Goal: Task Accomplishment & Management: Manage account settings

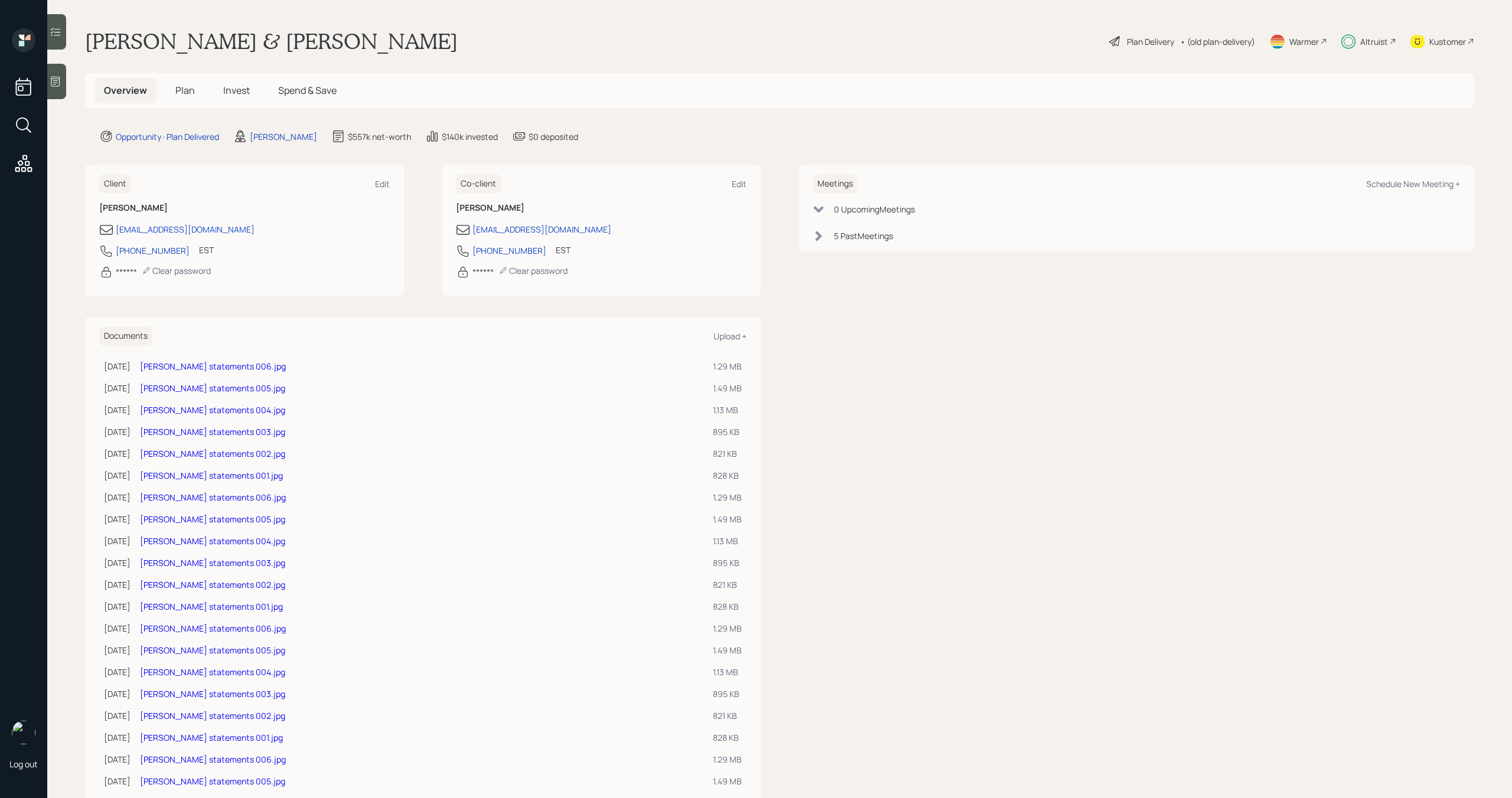
click at [60, 44] on div at bounding box center [56, 32] width 19 height 35
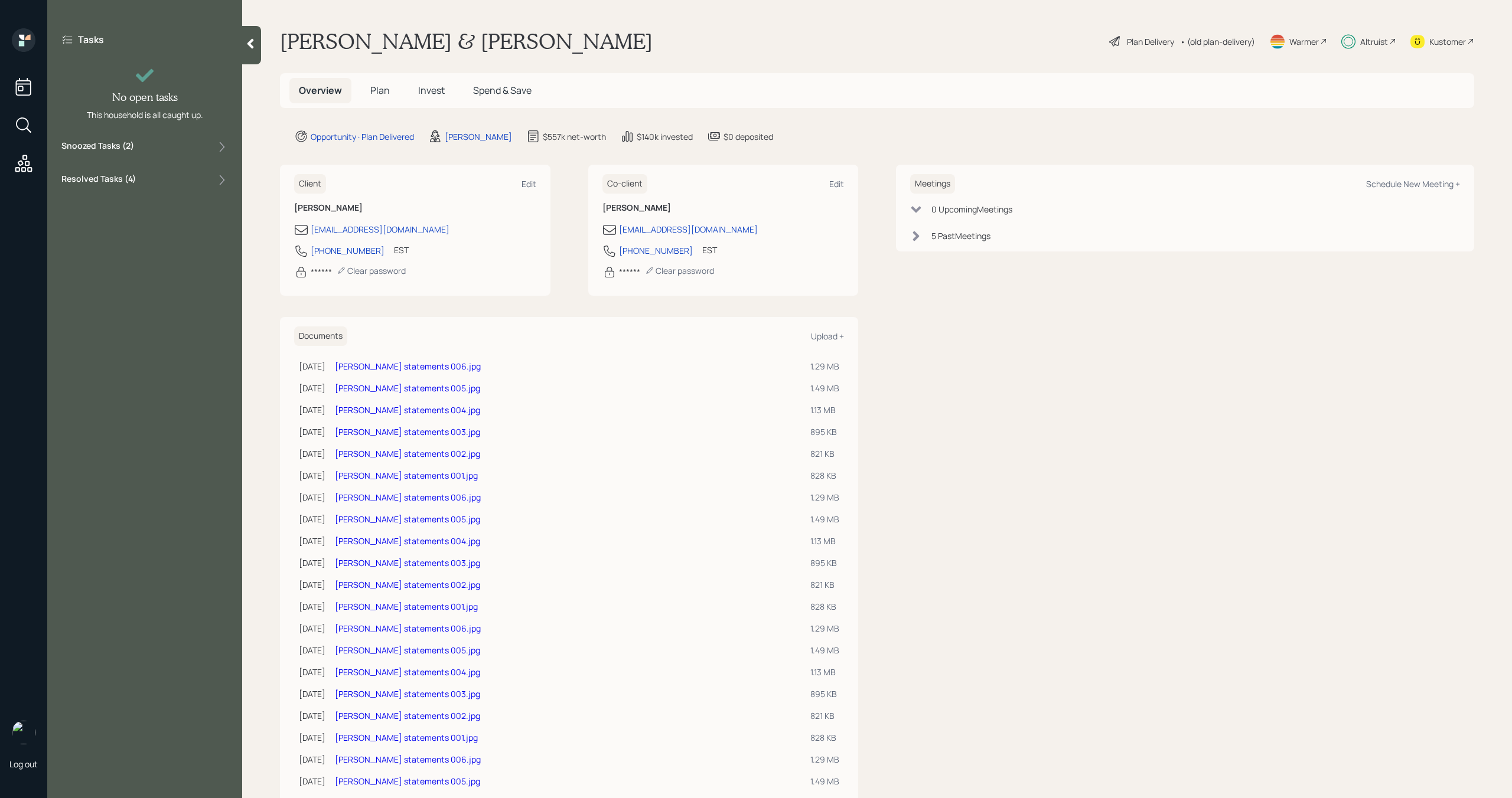
click at [175, 154] on div "Tasks No open tasks This household is all caught up. Snoozed Tasks ( 2 ) Resolv…" at bounding box center [145, 109] width 195 height 163
click at [172, 138] on div "Tasks No open tasks This household is all caught up. Snoozed Tasks ( 2 ) Resolv…" at bounding box center [145, 109] width 195 height 163
click at [169, 145] on div "Snoozed Tasks ( 2 )" at bounding box center [145, 147] width 167 height 14
click at [144, 192] on div "Implement strategy for funded account Snoozed until Tomorrow" at bounding box center [145, 178] width 167 height 40
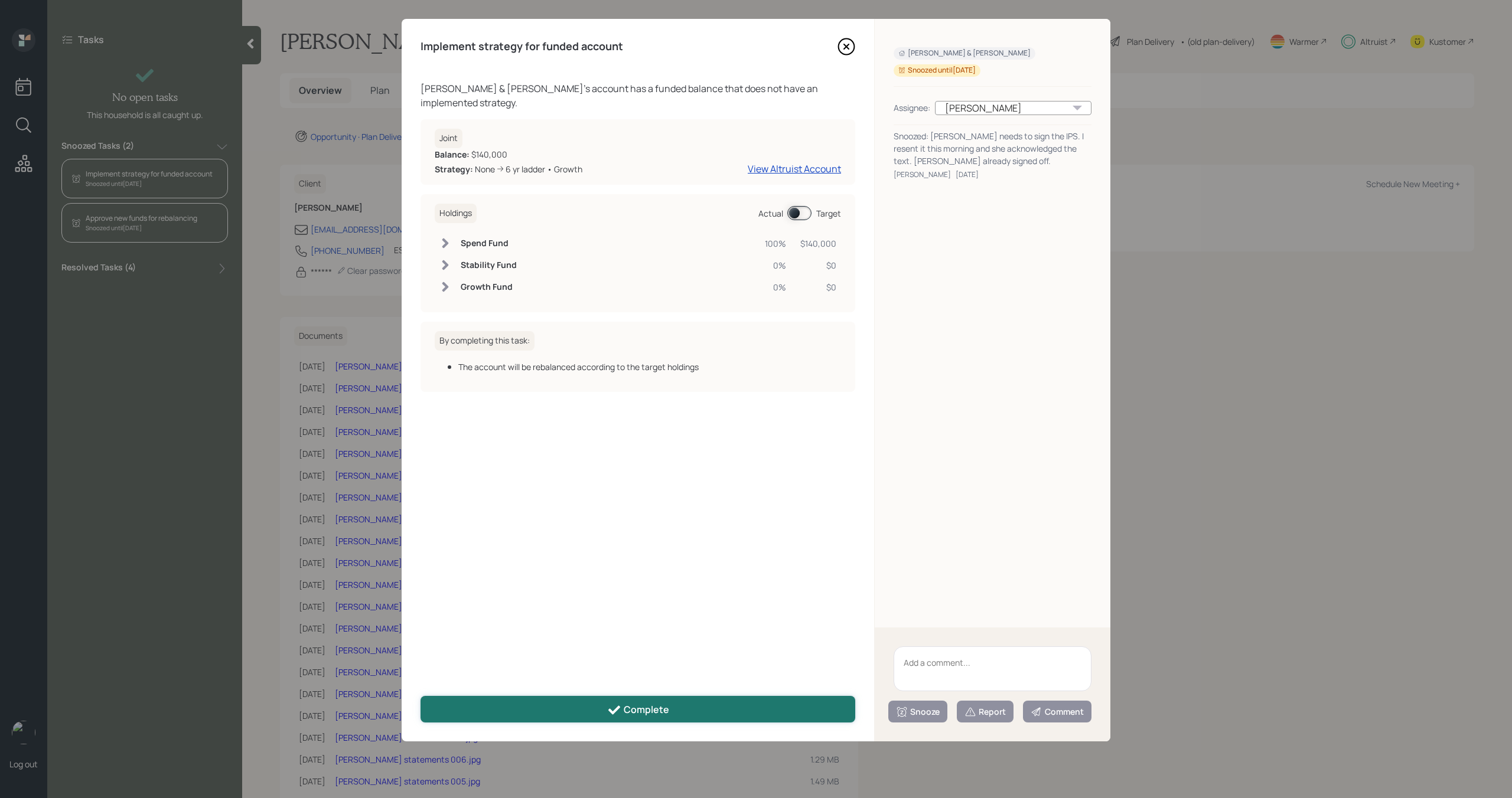
click at [634, 704] on div "Complete" at bounding box center [638, 711] width 62 height 14
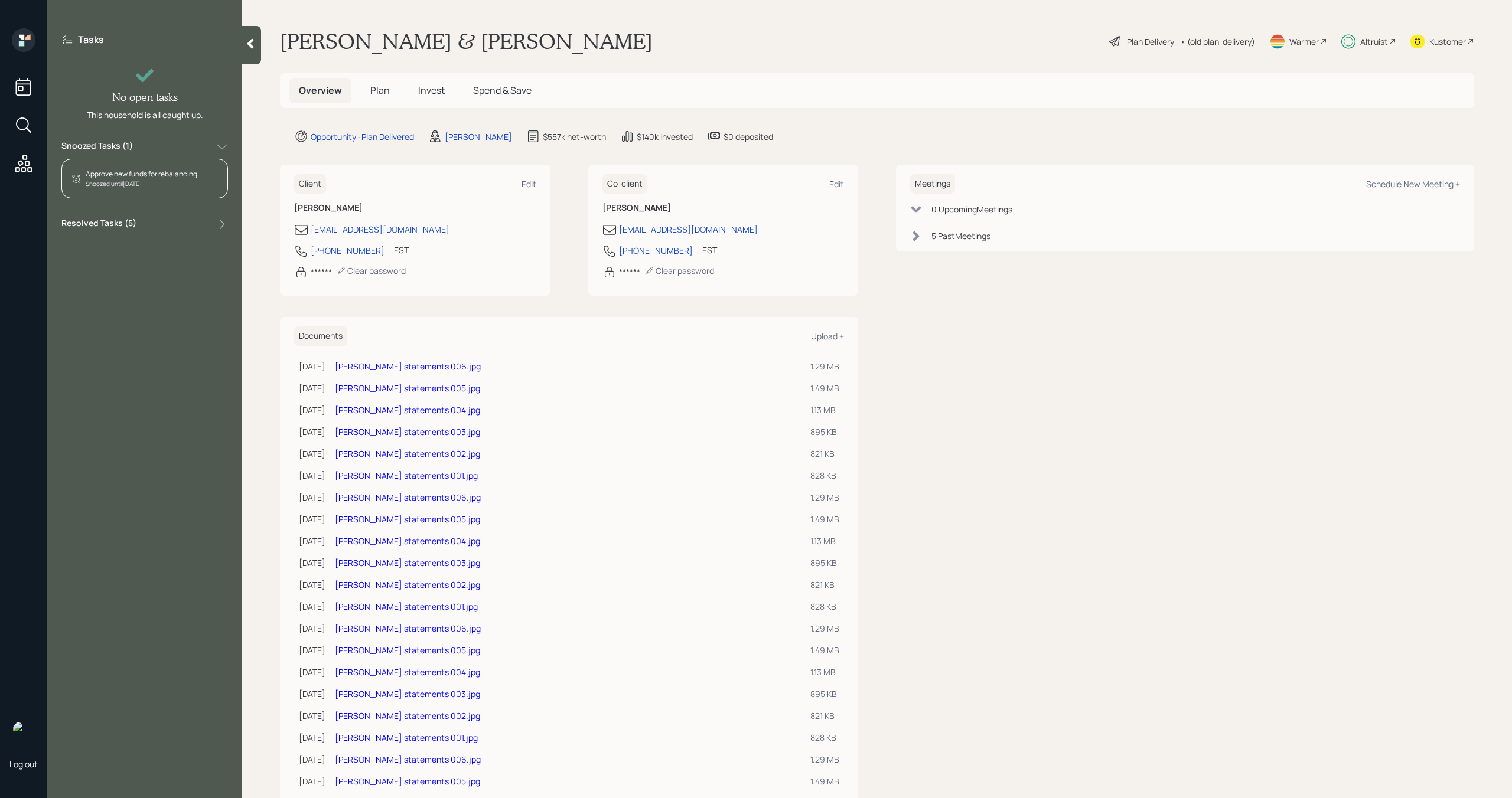
click at [385, 90] on span "Plan" at bounding box center [380, 90] width 19 height 13
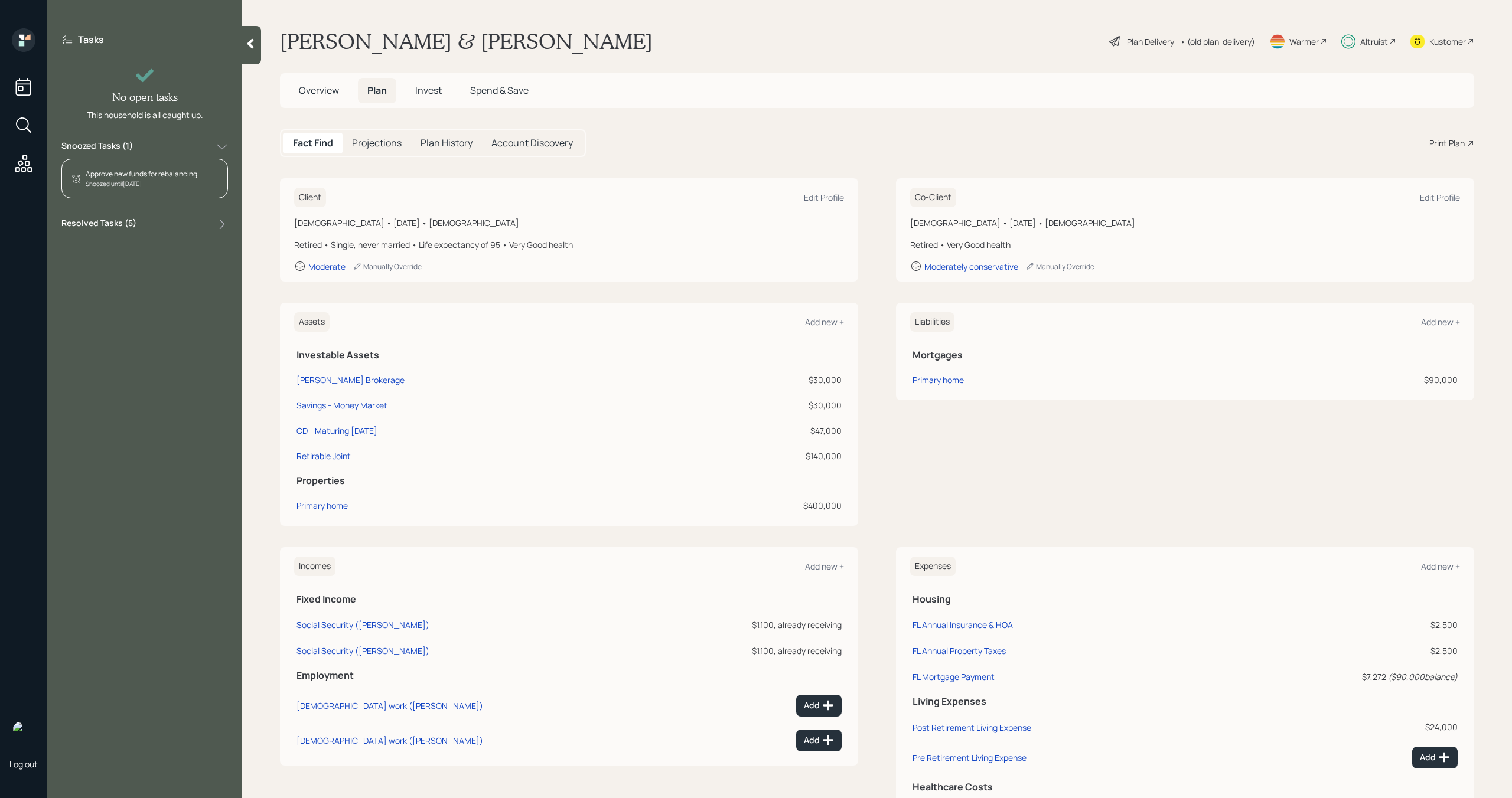
click at [433, 94] on span "Invest" at bounding box center [428, 90] width 26 height 13
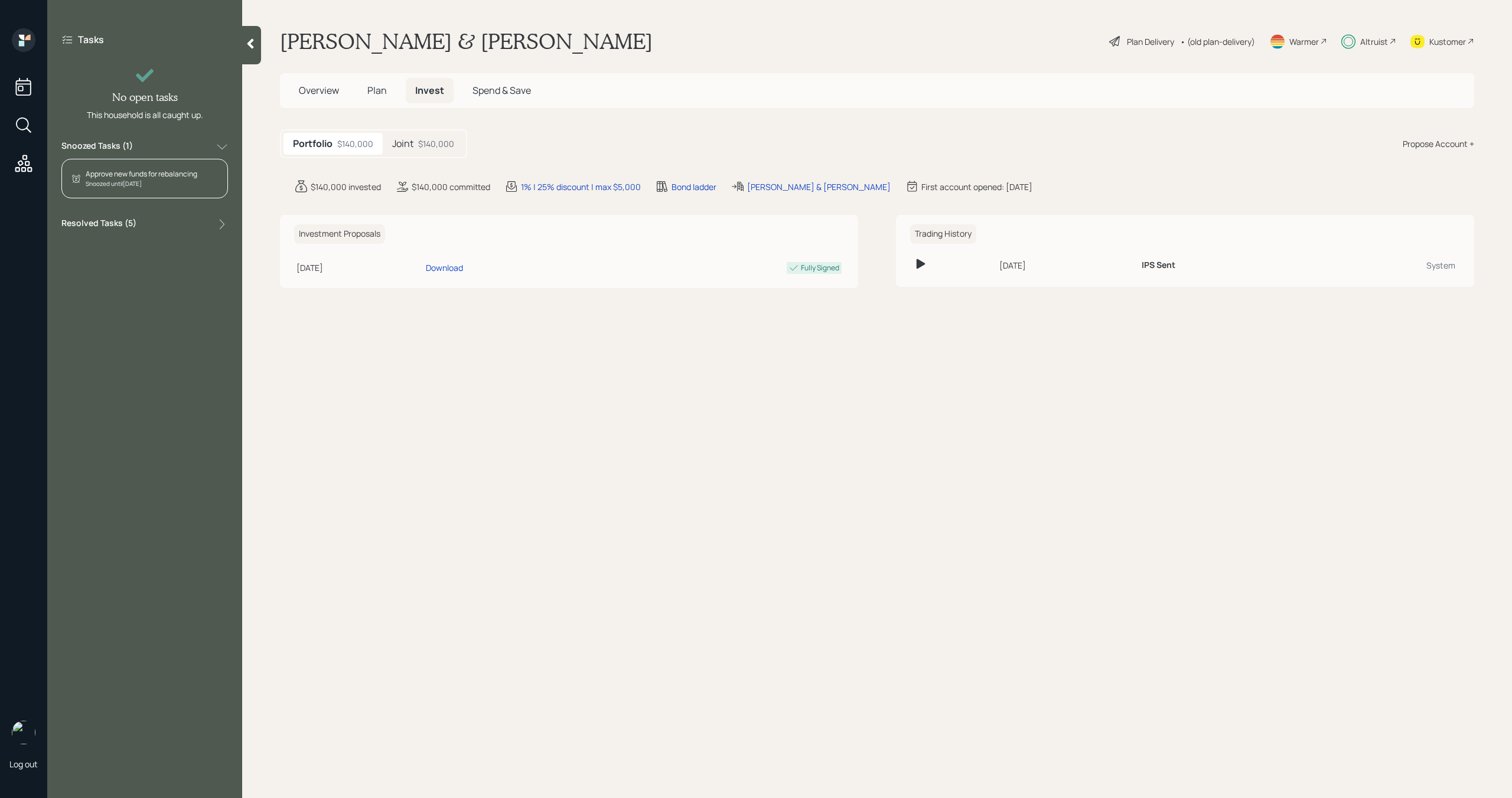
click at [383, 92] on span "Plan" at bounding box center [377, 90] width 19 height 13
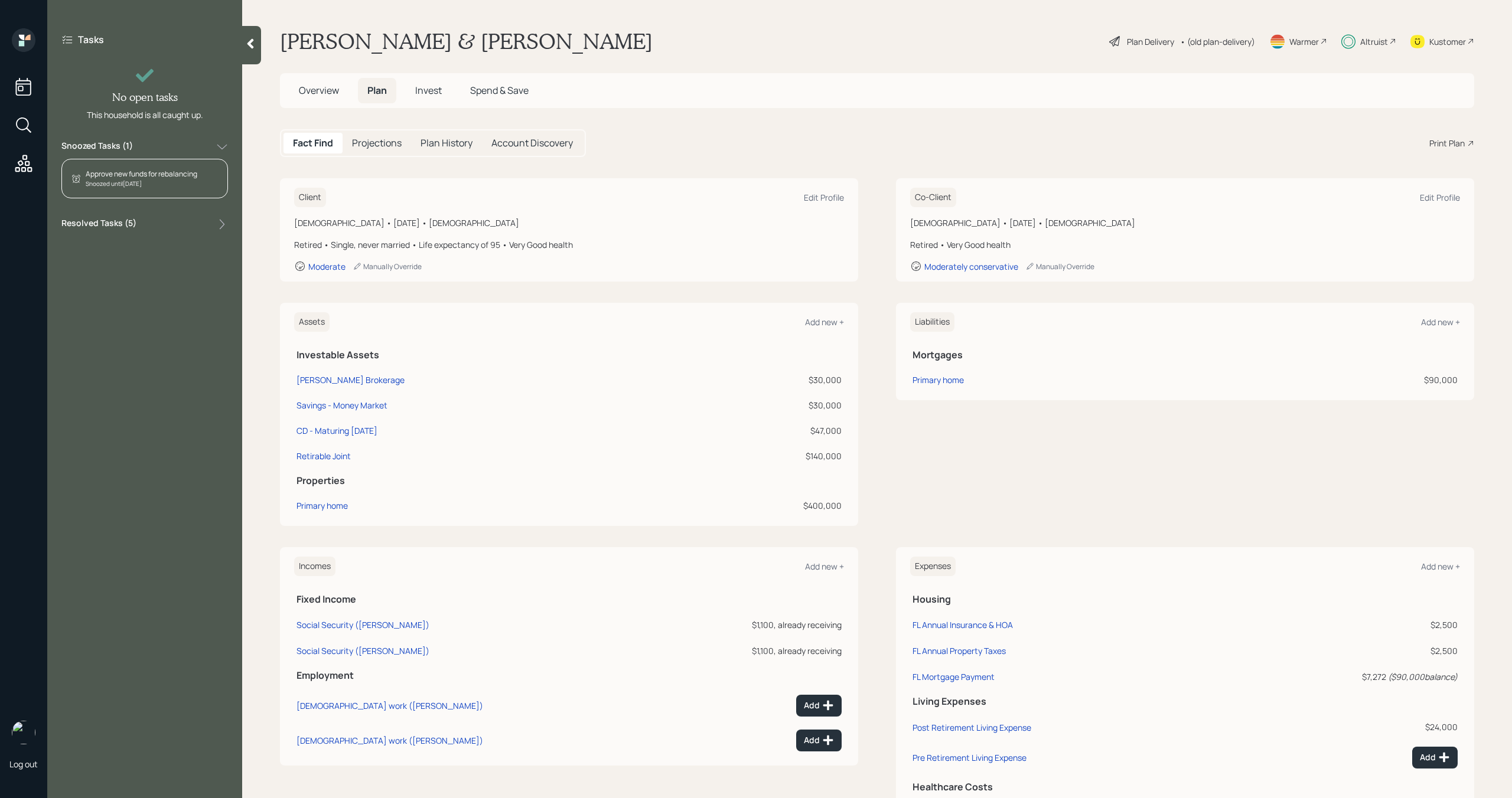
click at [313, 94] on span "Overview" at bounding box center [318, 90] width 40 height 13
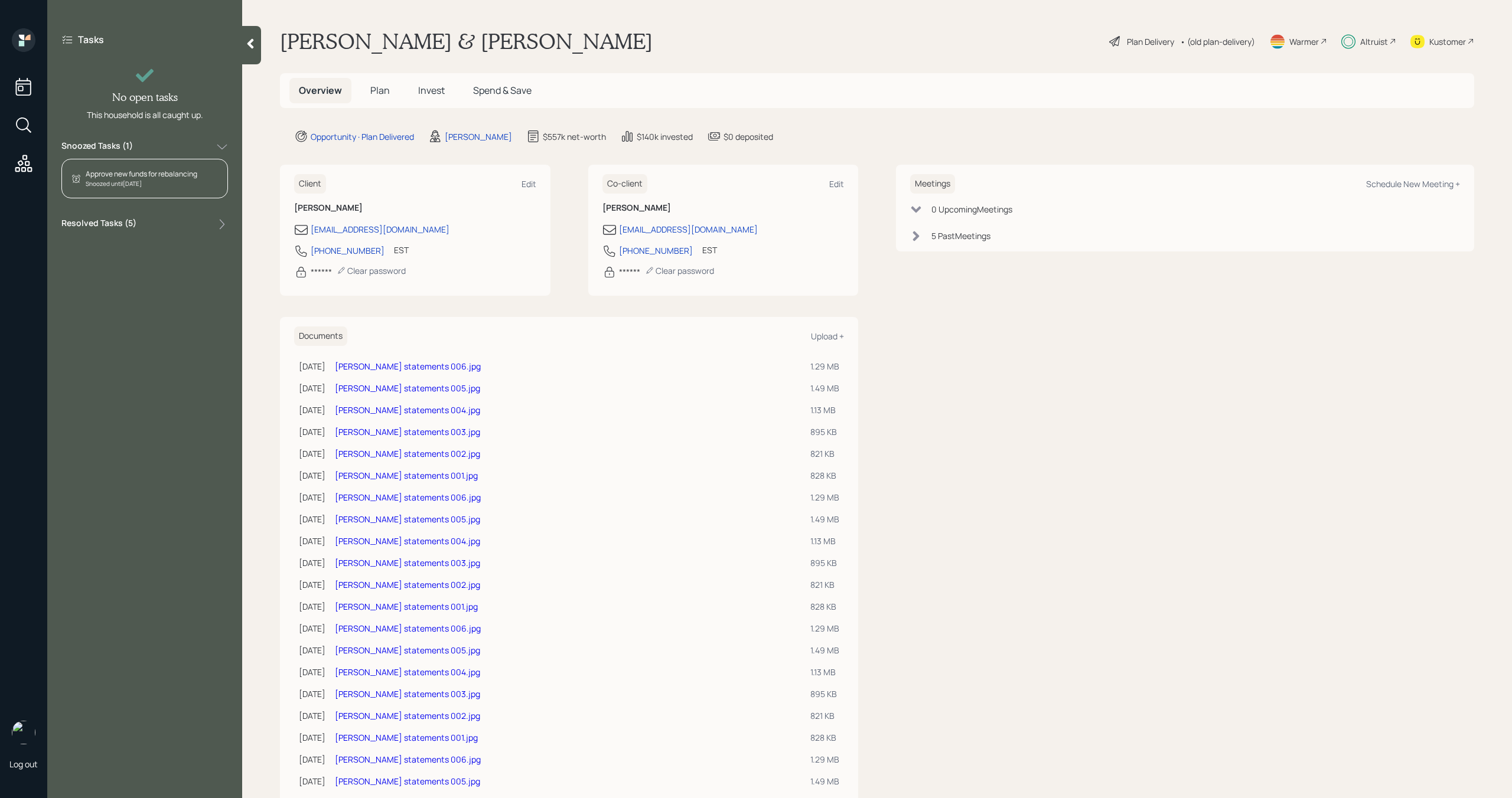
click at [375, 90] on span "Plan" at bounding box center [380, 90] width 19 height 13
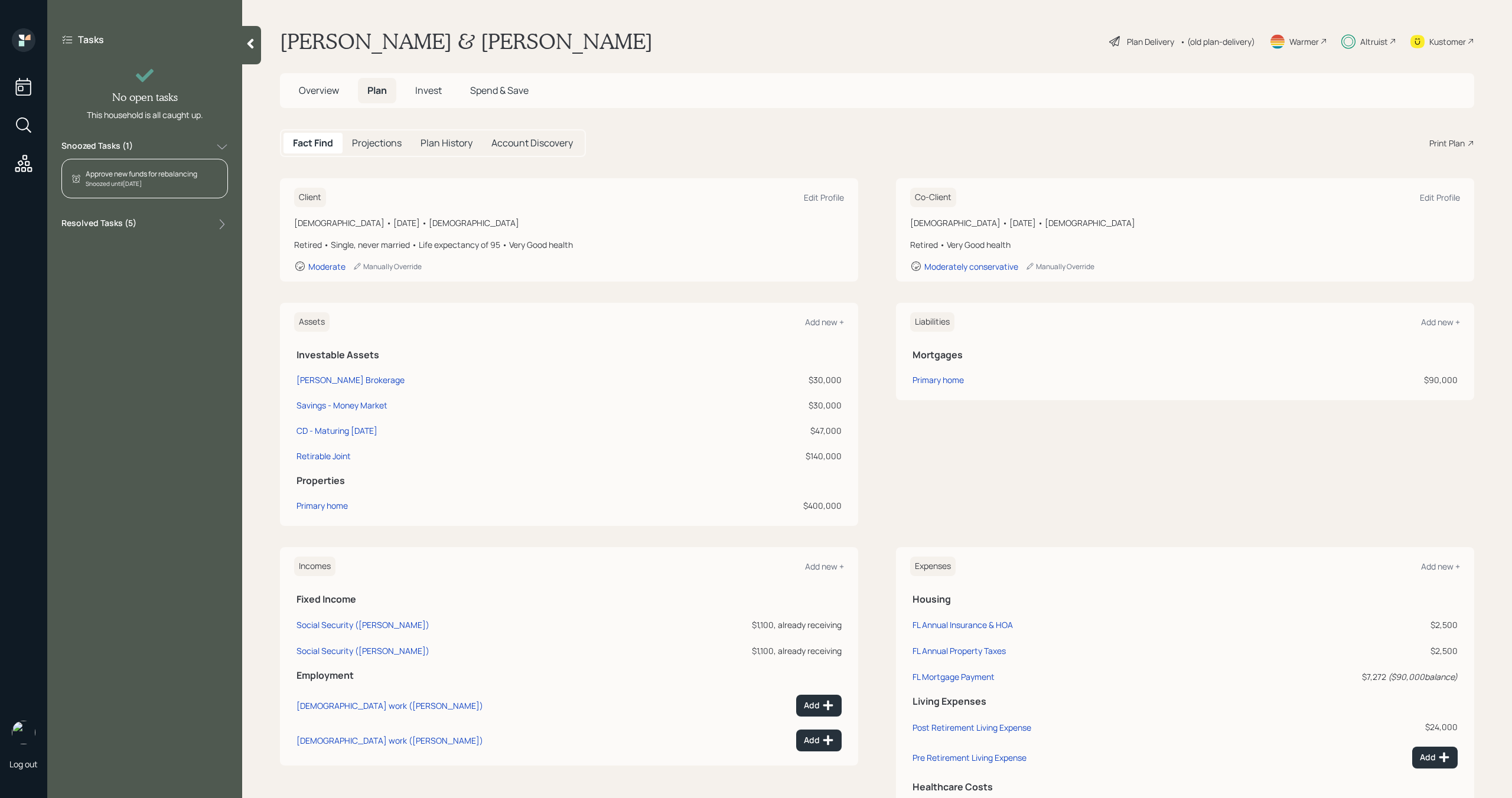
click at [174, 192] on div "Approve new funds for rebalancing Snoozed until Tomorrow" at bounding box center [145, 178] width 167 height 40
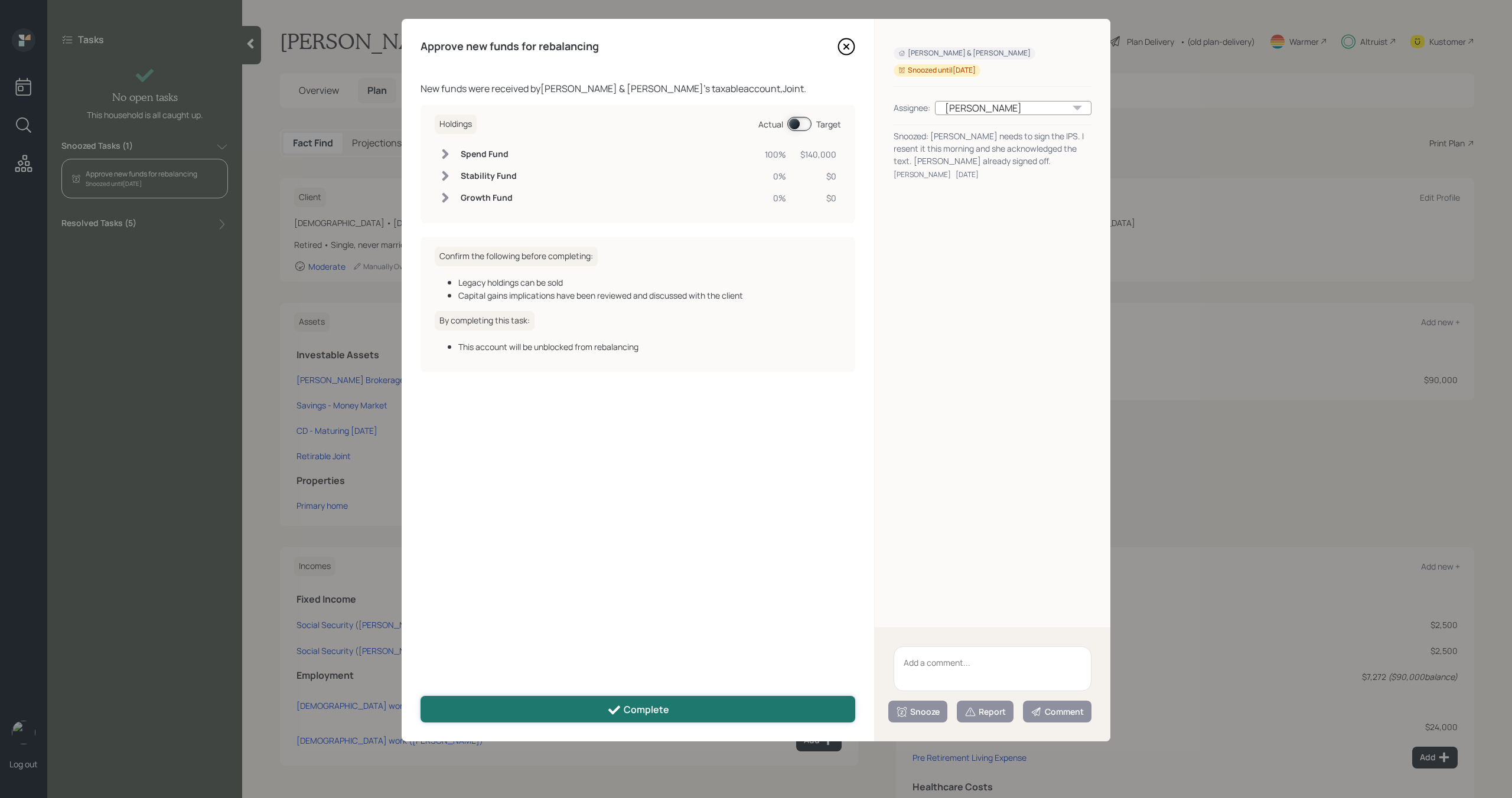
click at [653, 705] on div "Complete" at bounding box center [638, 711] width 62 height 14
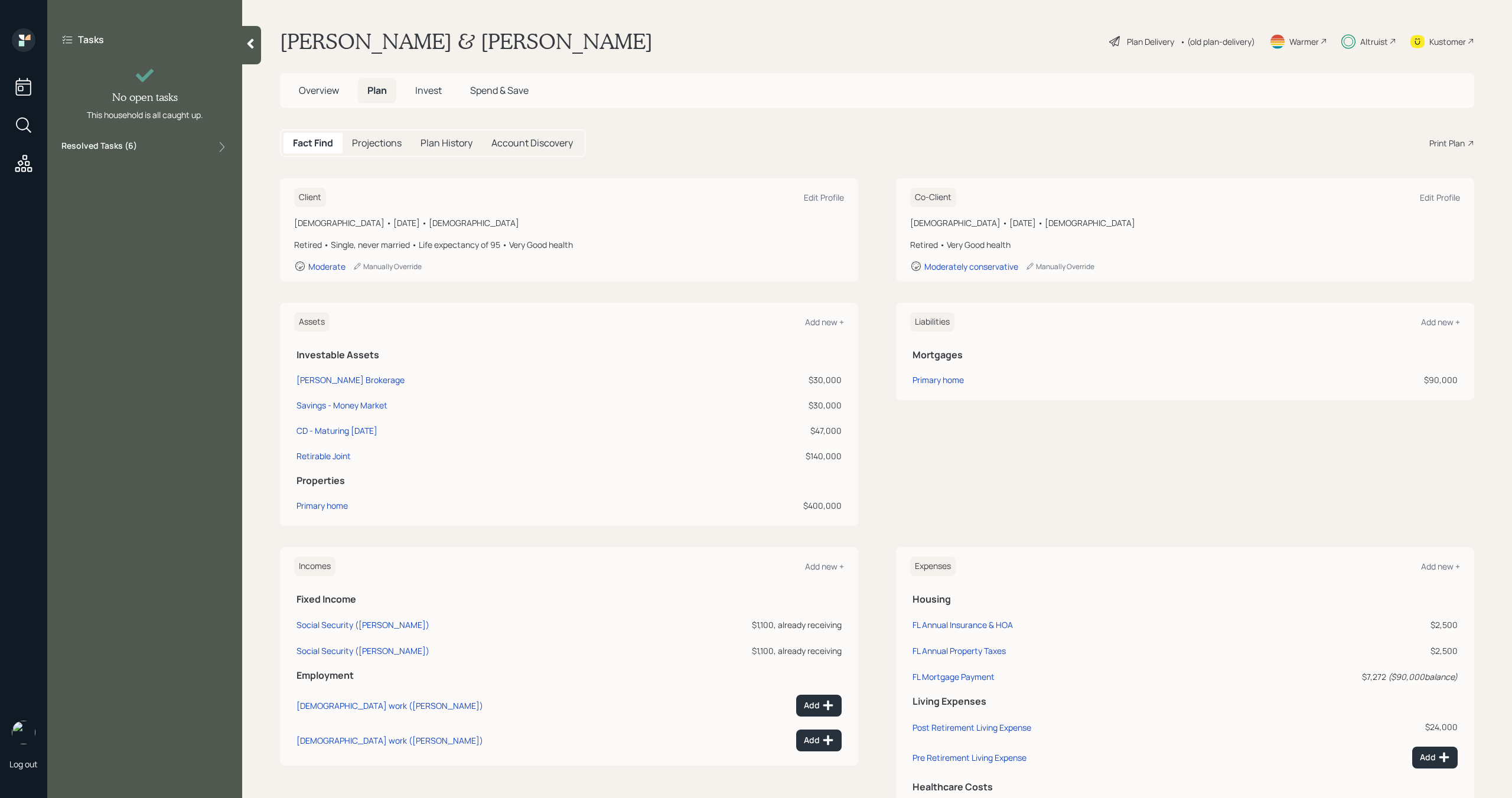
click at [248, 38] on icon at bounding box center [250, 43] width 11 height 11
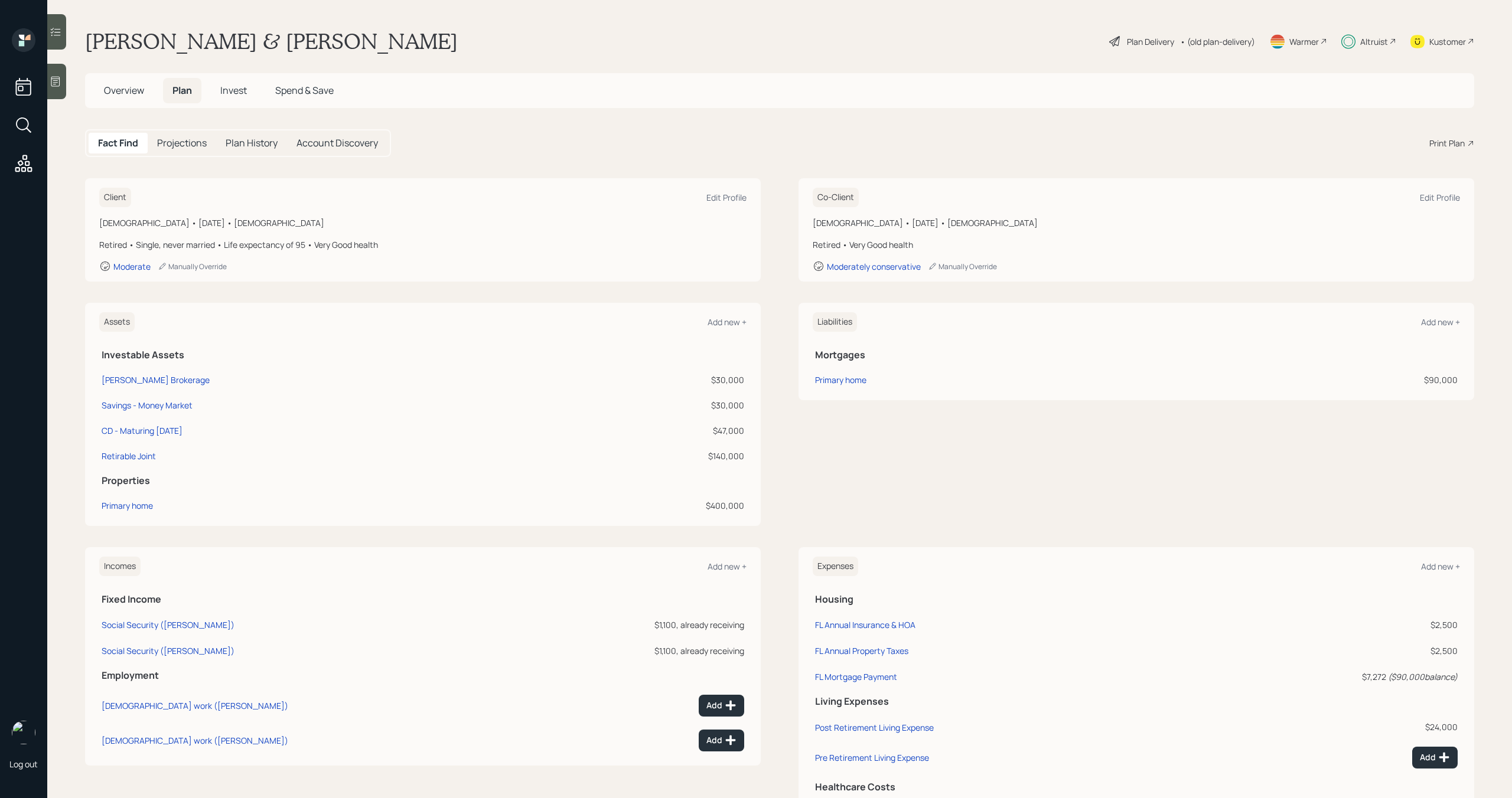
click at [228, 91] on span "Invest" at bounding box center [234, 90] width 26 height 13
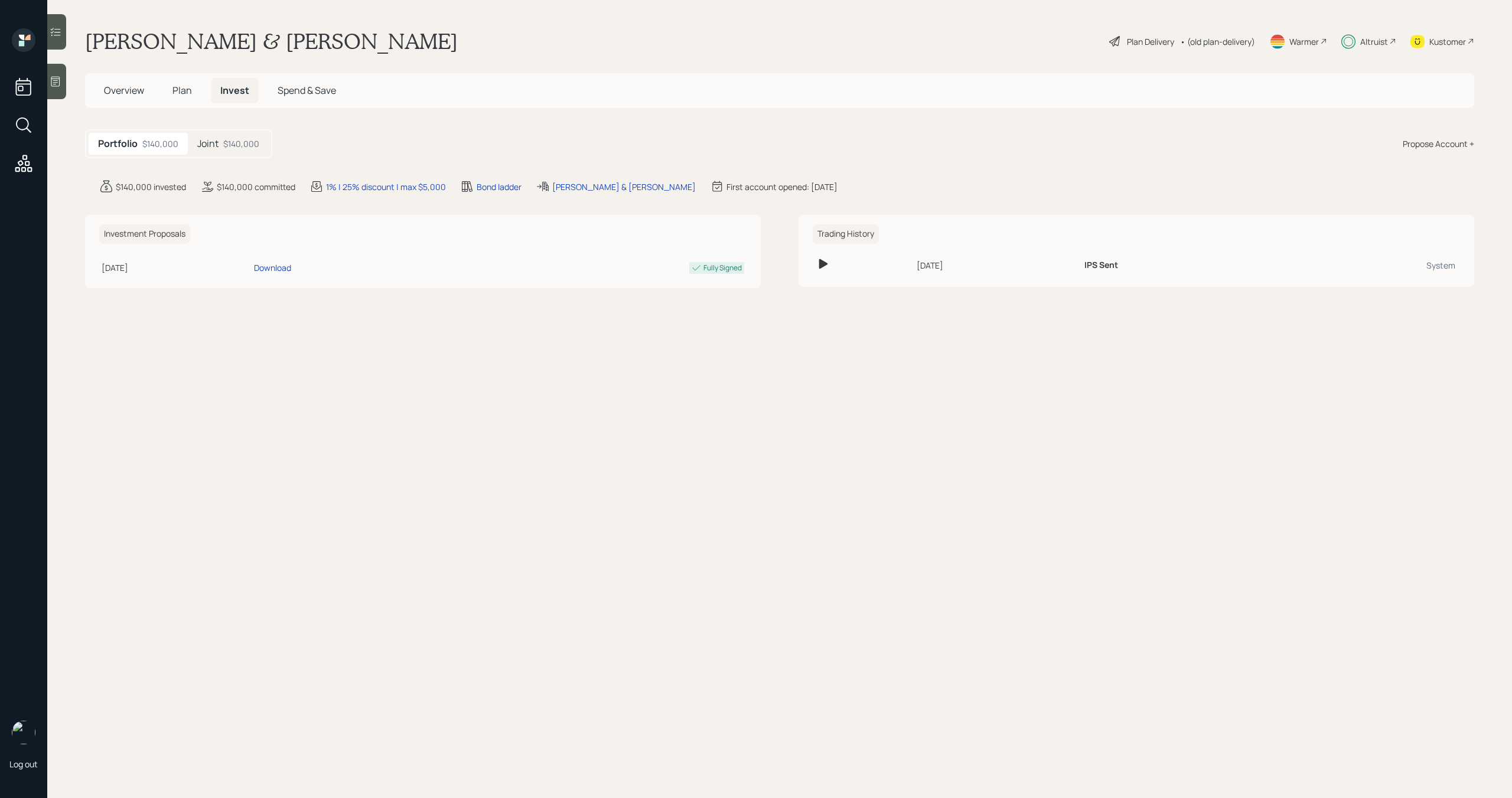
click at [239, 146] on div "$140,000" at bounding box center [241, 144] width 36 height 12
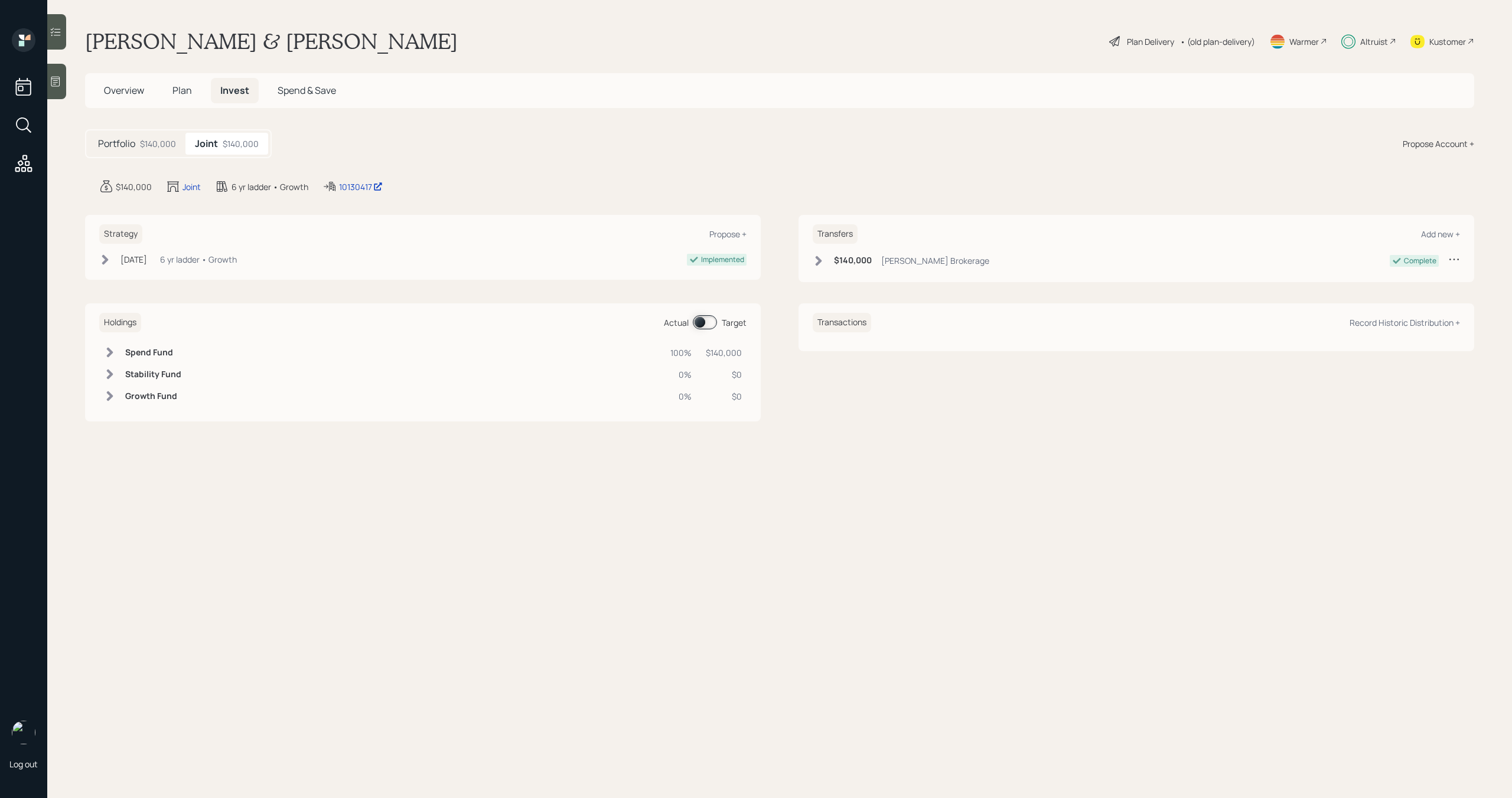
click at [812, 263] on icon at bounding box center [817, 260] width 11 height 11
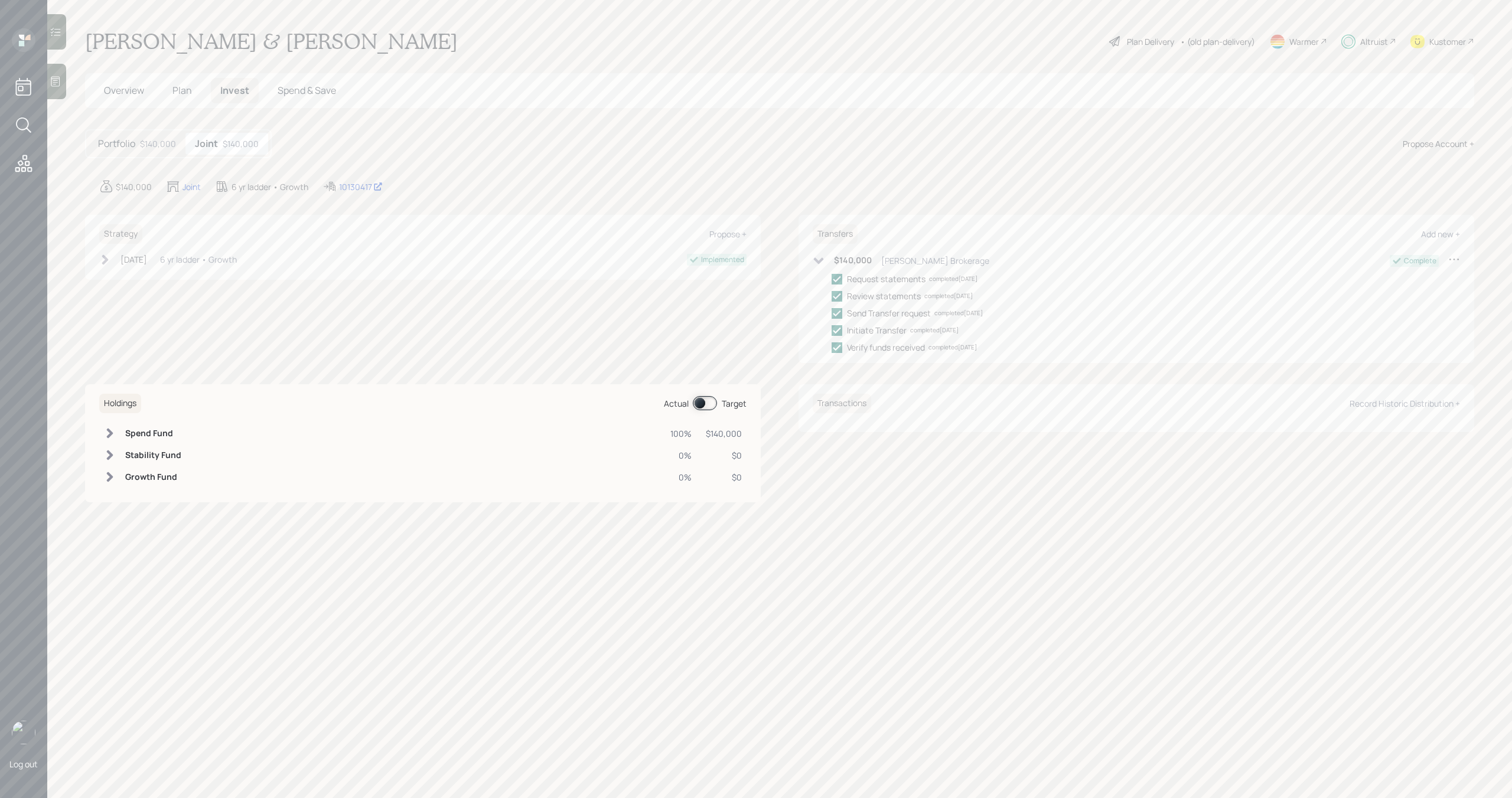
click at [814, 262] on icon at bounding box center [817, 260] width 11 height 11
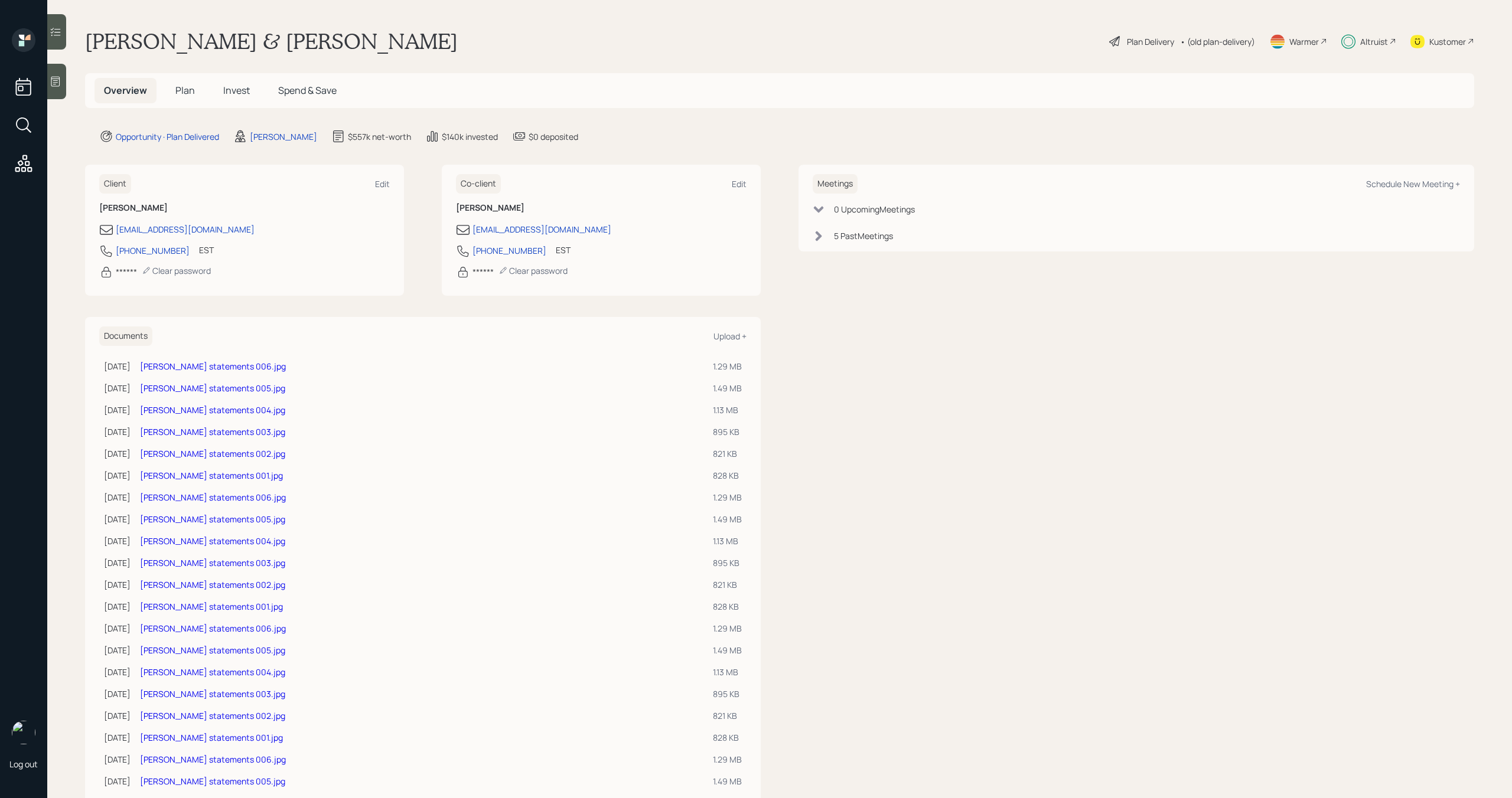
click at [1369, 42] on div "Altruist" at bounding box center [1373, 41] width 27 height 12
click at [238, 95] on span "Invest" at bounding box center [237, 90] width 26 height 13
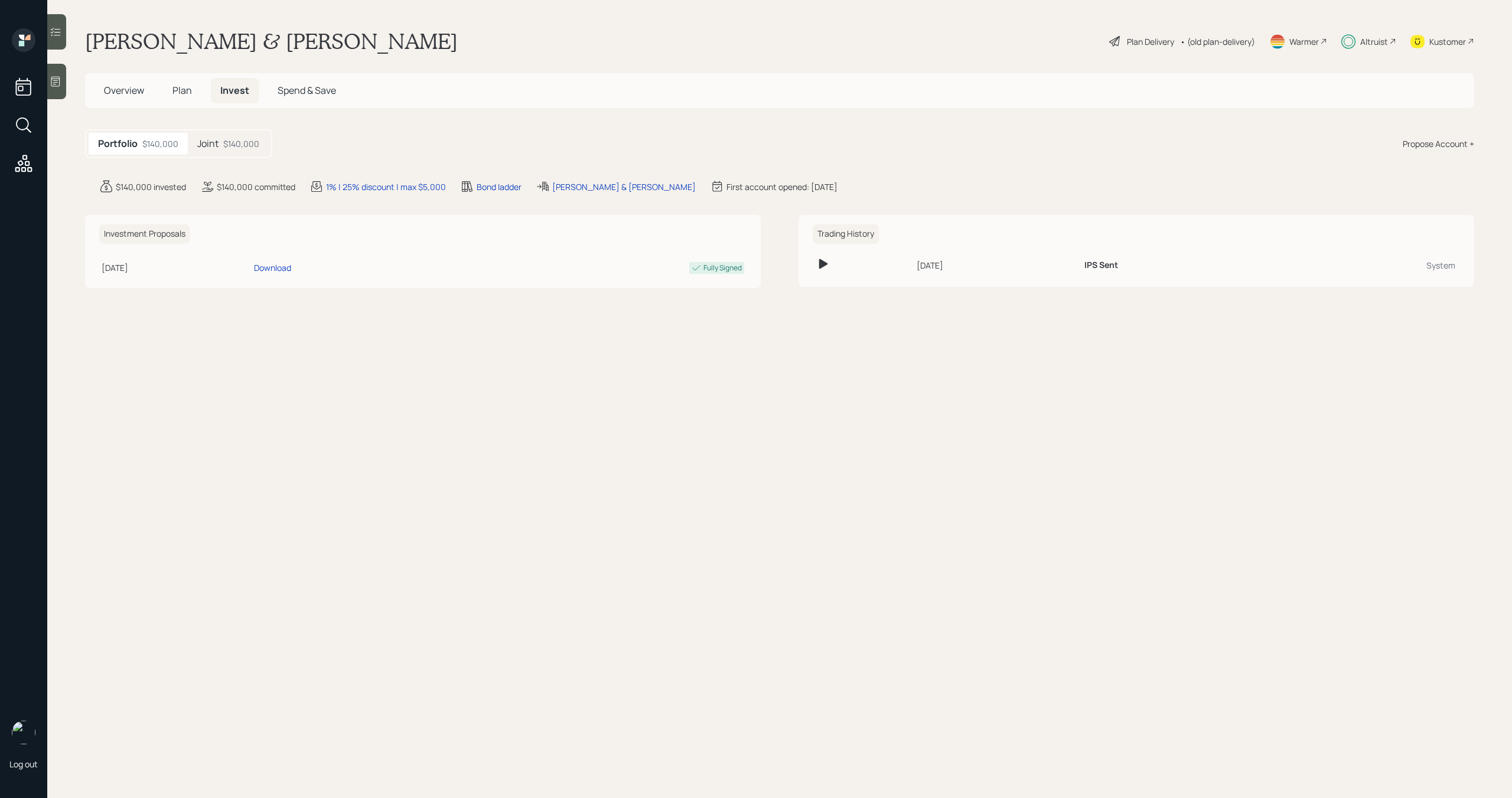
click at [231, 143] on div "$140,000" at bounding box center [241, 144] width 36 height 12
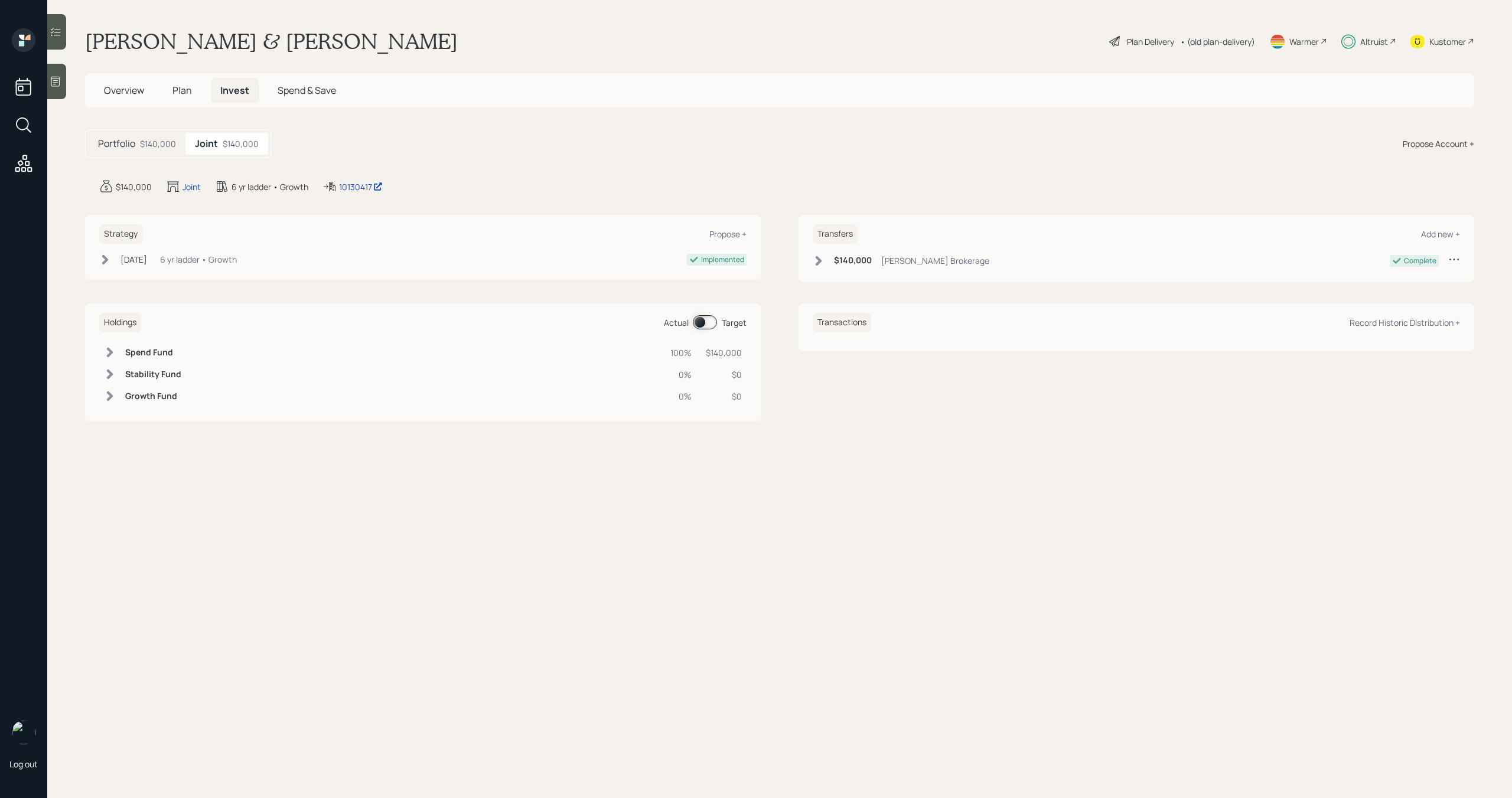
click at [1367, 46] on div "Altruist" at bounding box center [1373, 41] width 27 height 12
click at [186, 92] on span "Plan" at bounding box center [182, 90] width 19 height 13
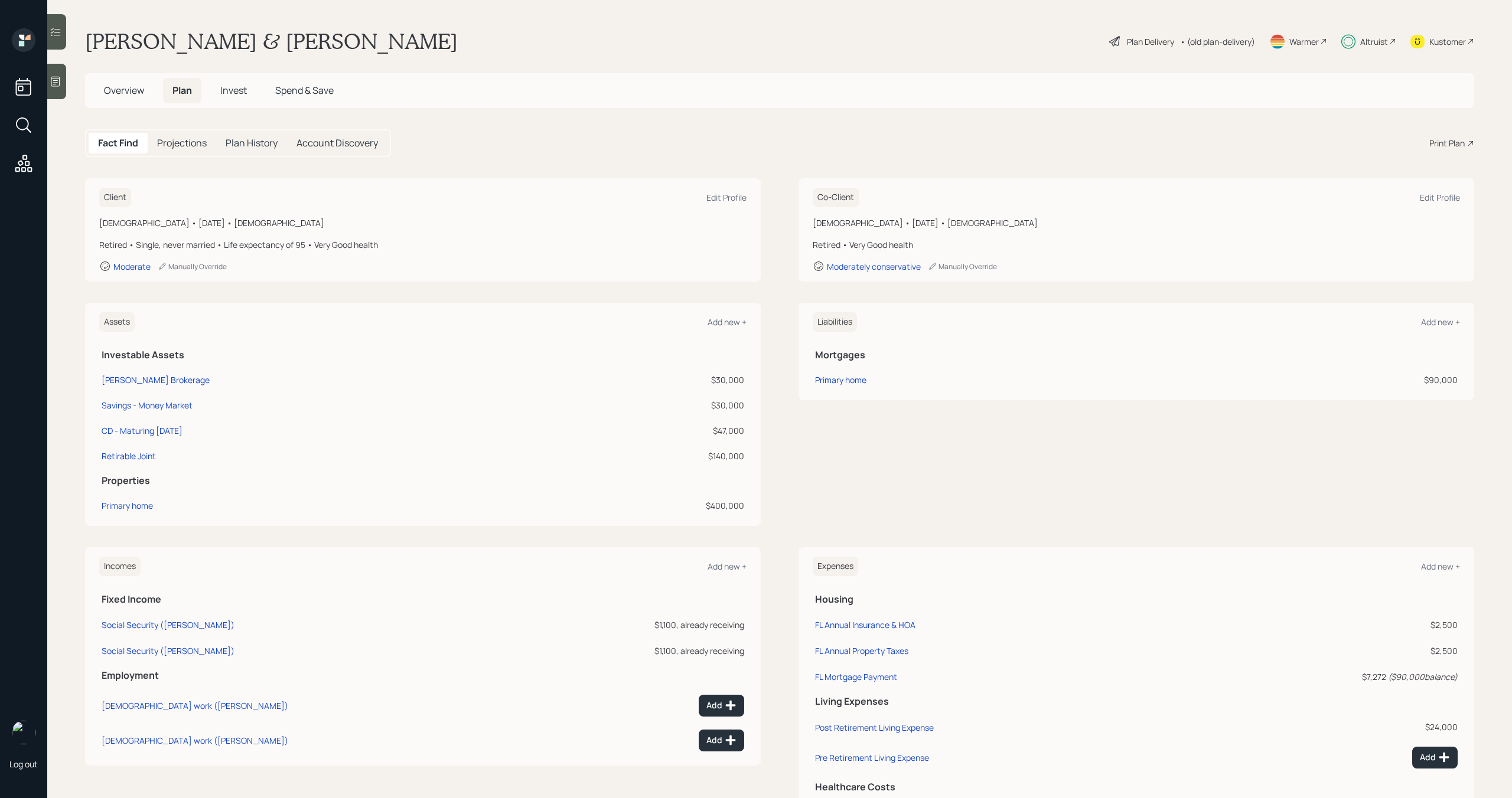
click at [233, 89] on span "Invest" at bounding box center [234, 90] width 26 height 13
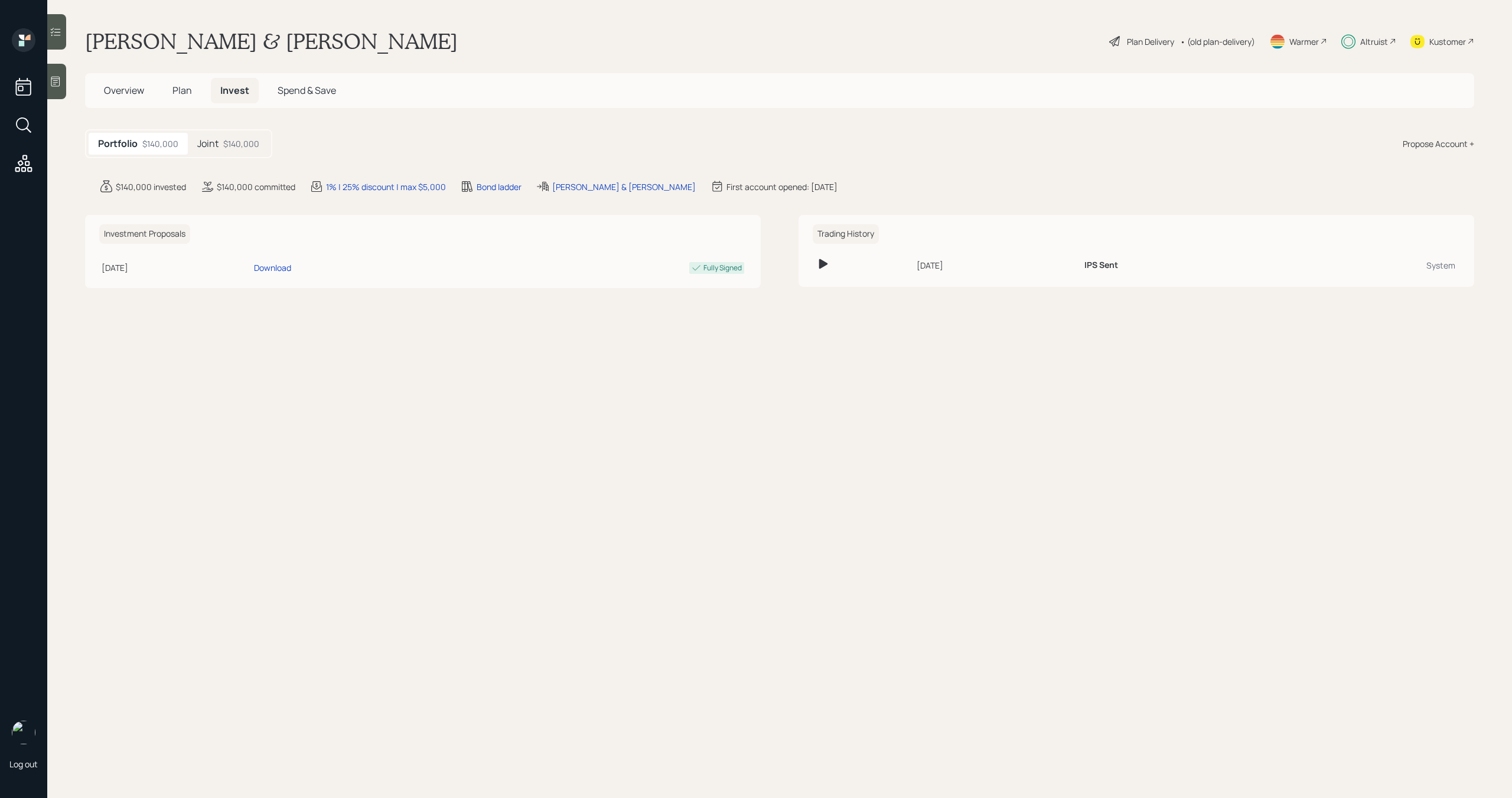
click at [238, 149] on div "$140,000" at bounding box center [241, 144] width 36 height 12
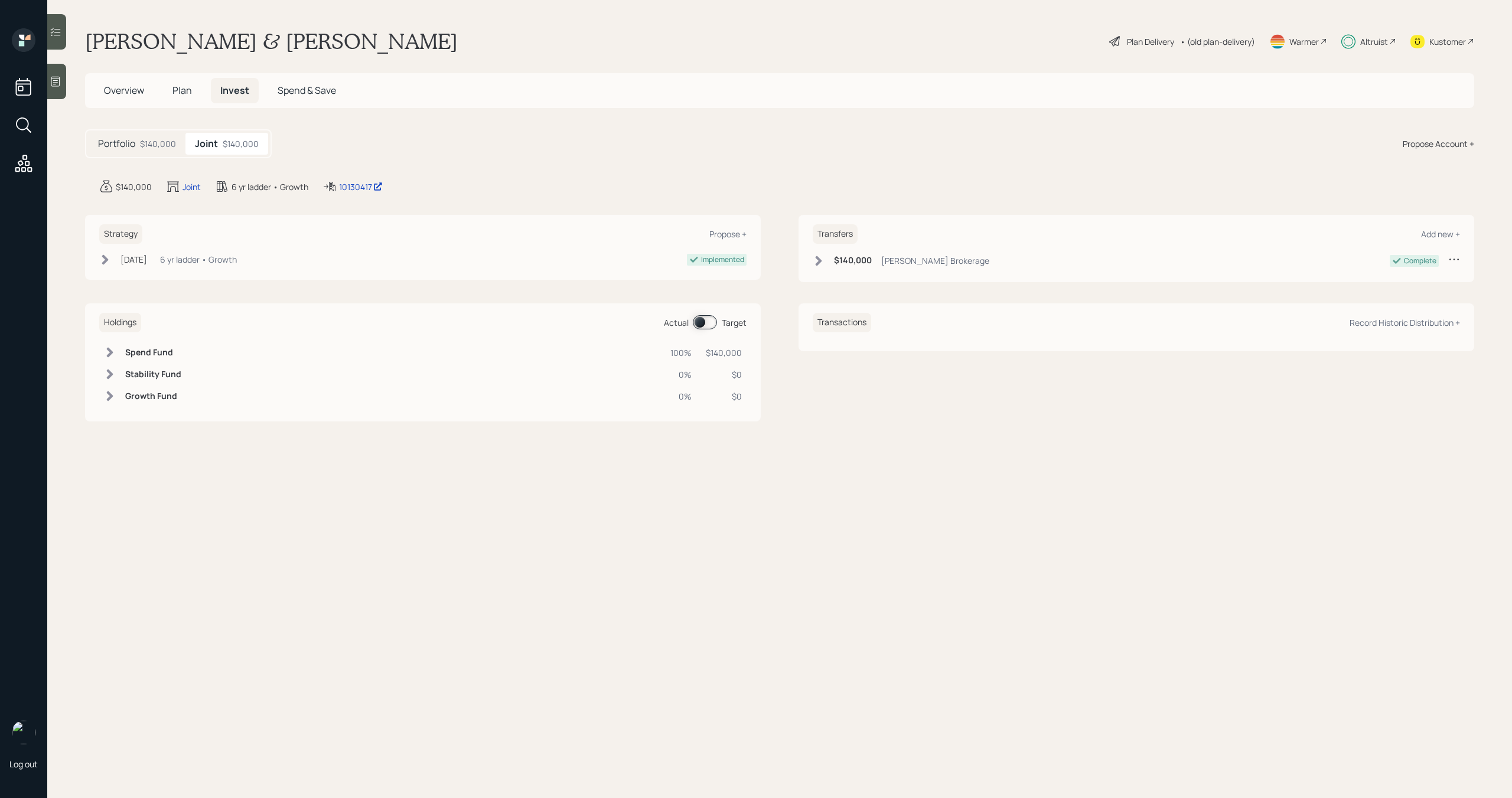
click at [187, 92] on span "Plan" at bounding box center [182, 90] width 19 height 13
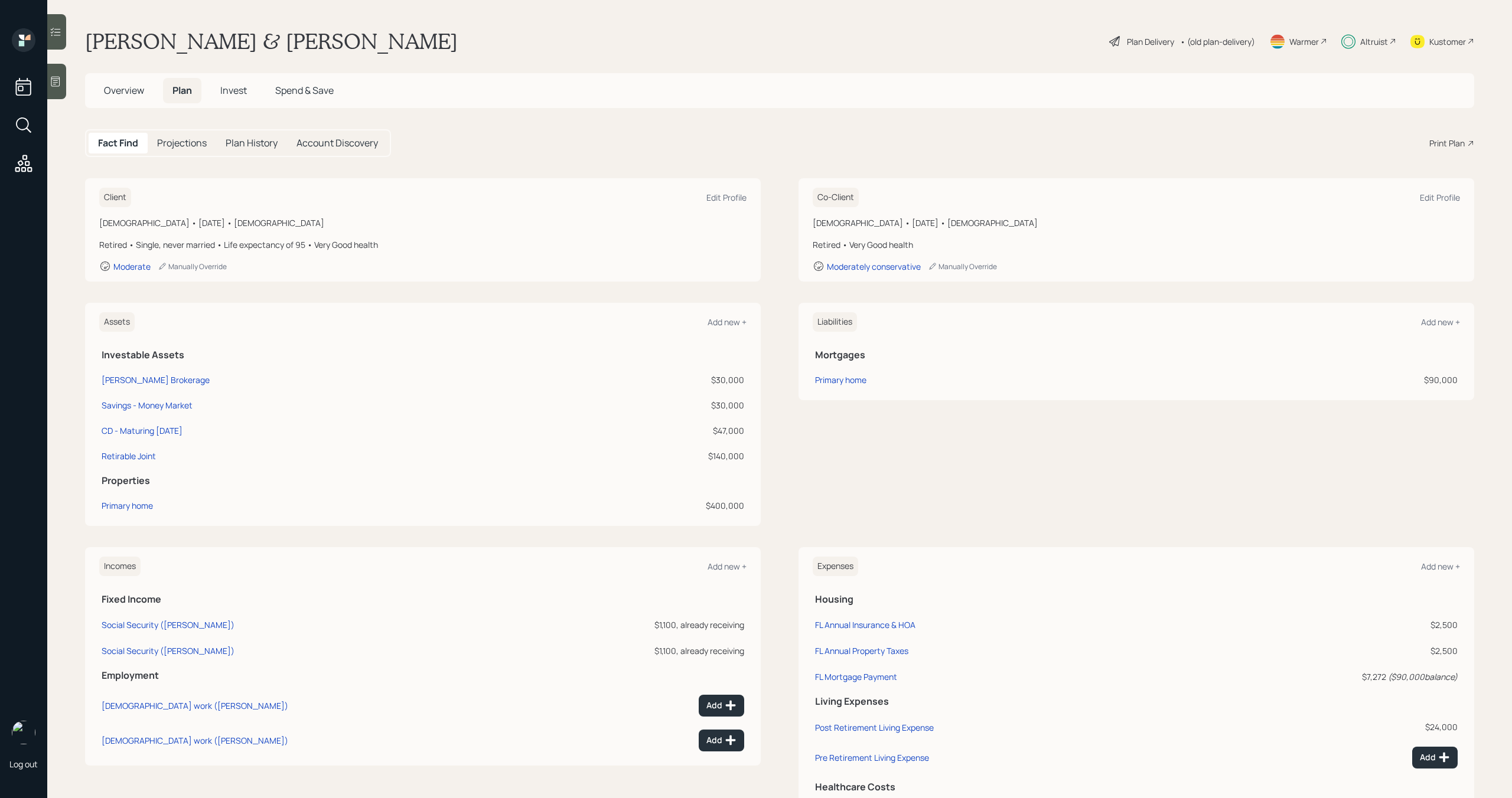
click at [1142, 46] on div "Plan Delivery" at bounding box center [1150, 41] width 48 height 12
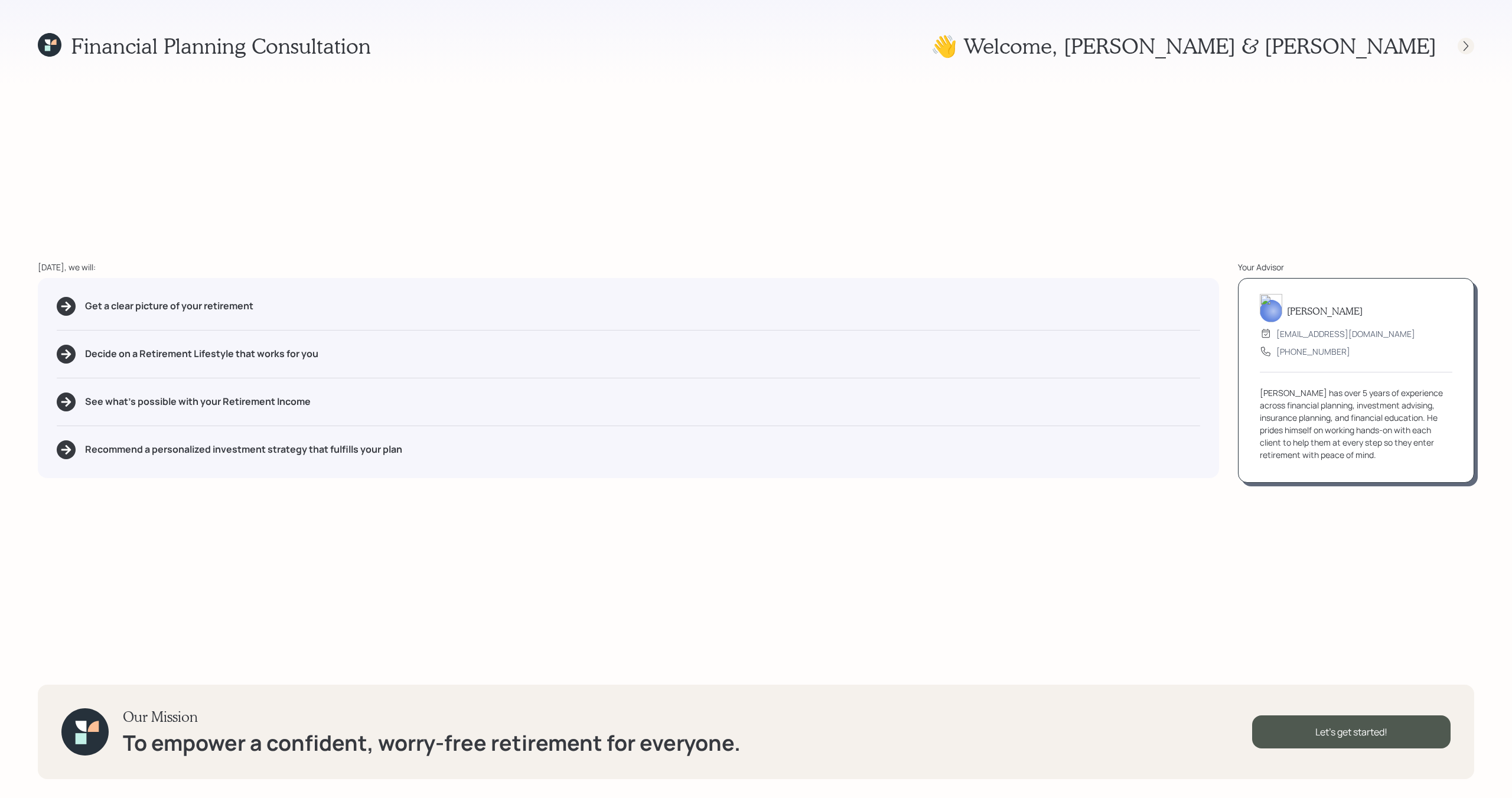
click at [1471, 46] on icon at bounding box center [1465, 45] width 11 height 11
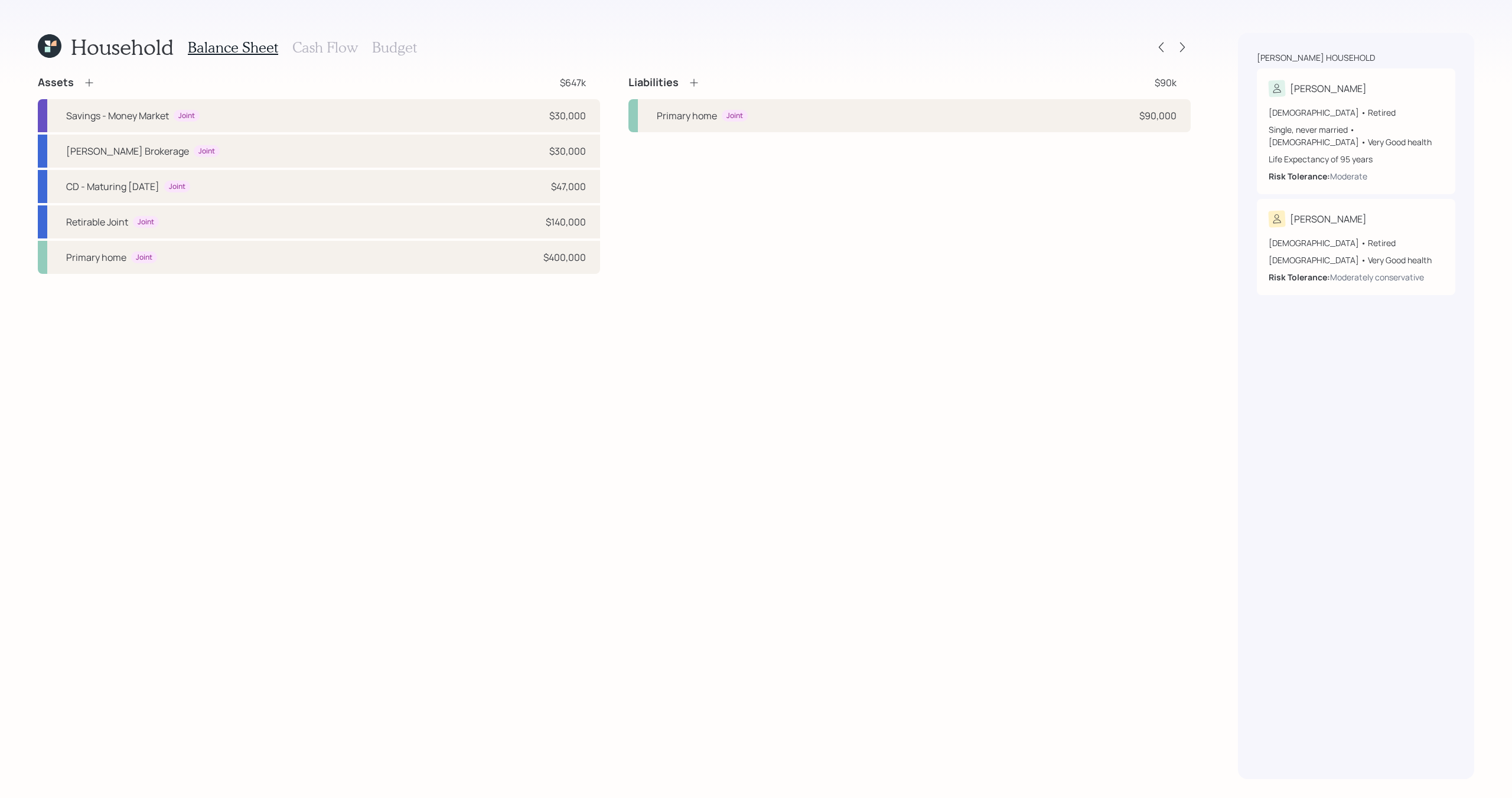
click at [1187, 29] on div "Household Balance Sheet Cash Flow Budget Assets $647k Savings - Money Market Jo…" at bounding box center [756, 399] width 1512 height 798
click at [1187, 41] on icon at bounding box center [1182, 47] width 11 height 11
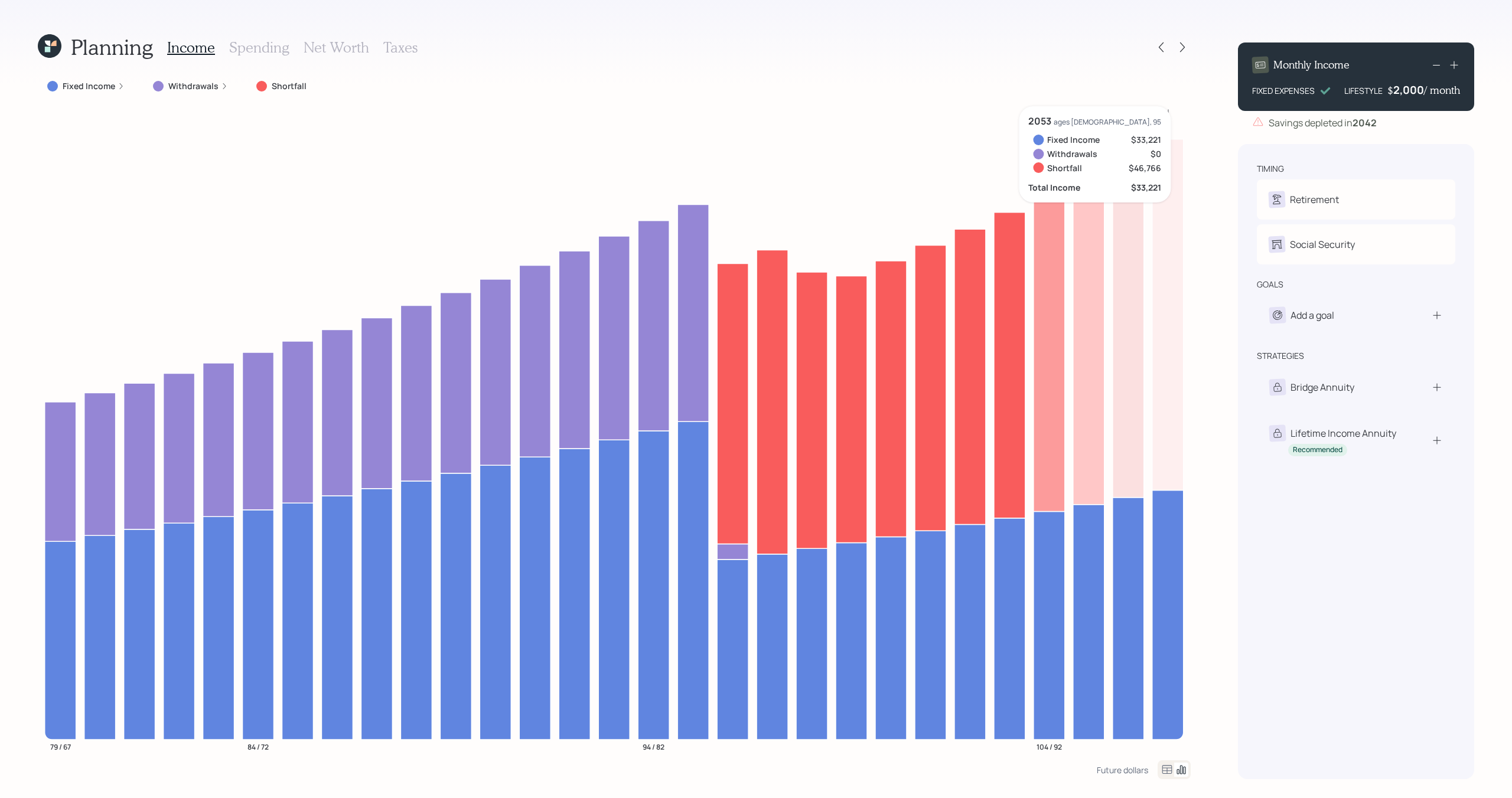
click at [48, 46] on icon at bounding box center [49, 46] width 24 height 24
